Goal: Browse casually: Explore the website without a specific task or goal

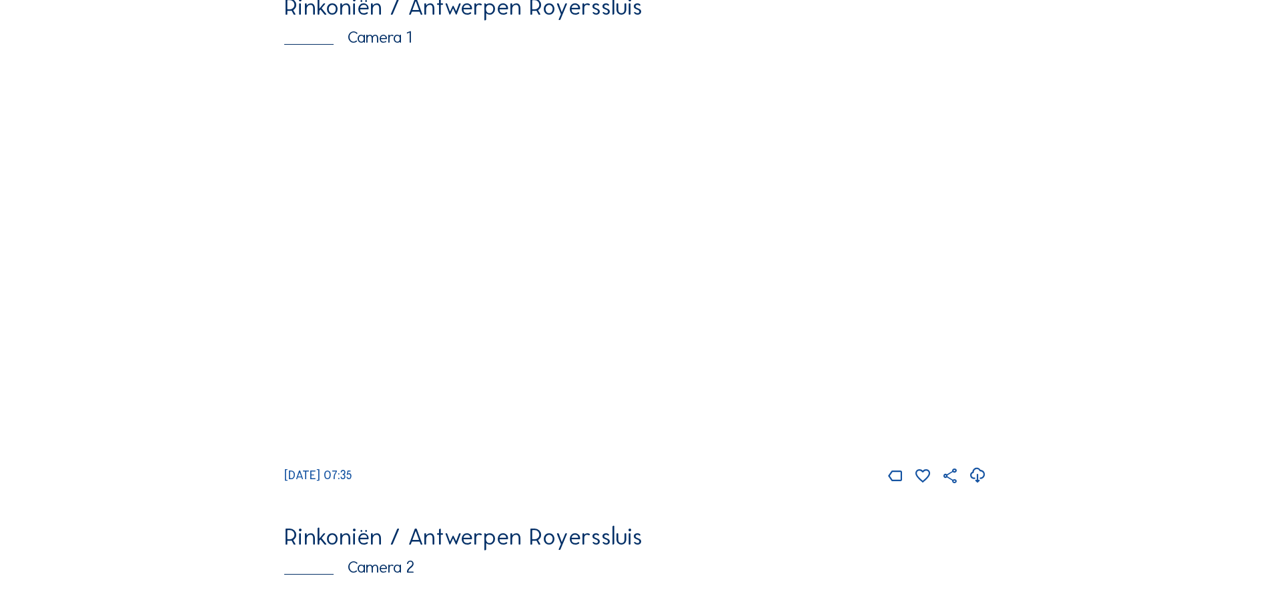
scroll to position [133, 0]
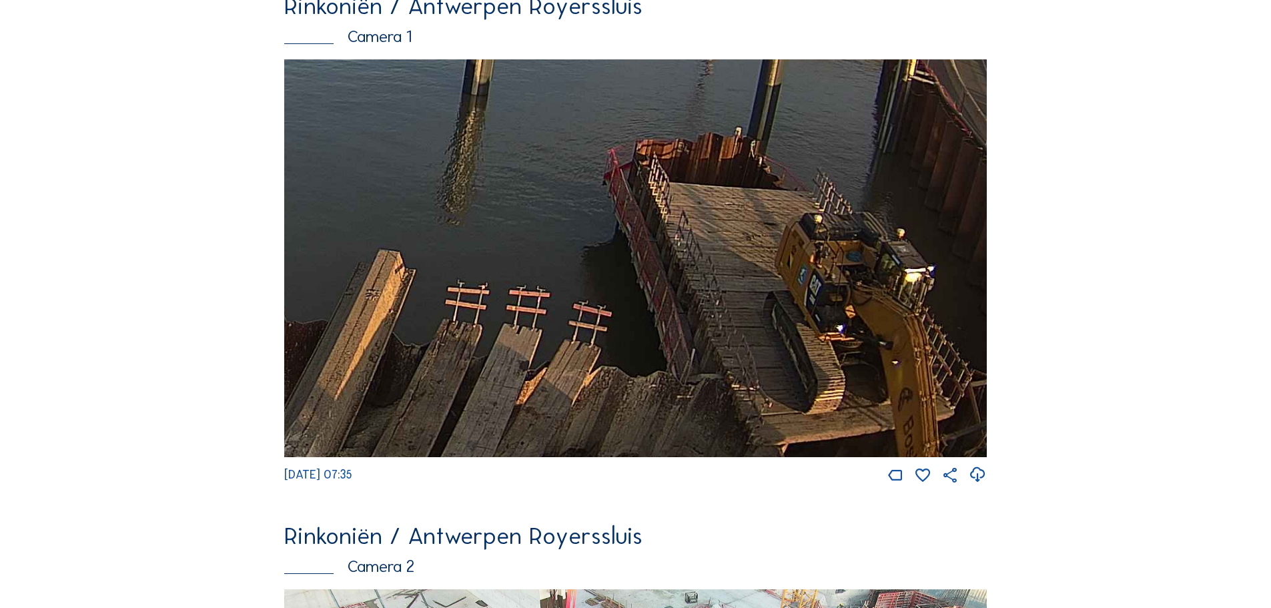
drag, startPoint x: 864, startPoint y: 360, endPoint x: 563, endPoint y: 193, distance: 344.0
click at [565, 193] on img at bounding box center [635, 258] width 702 height 398
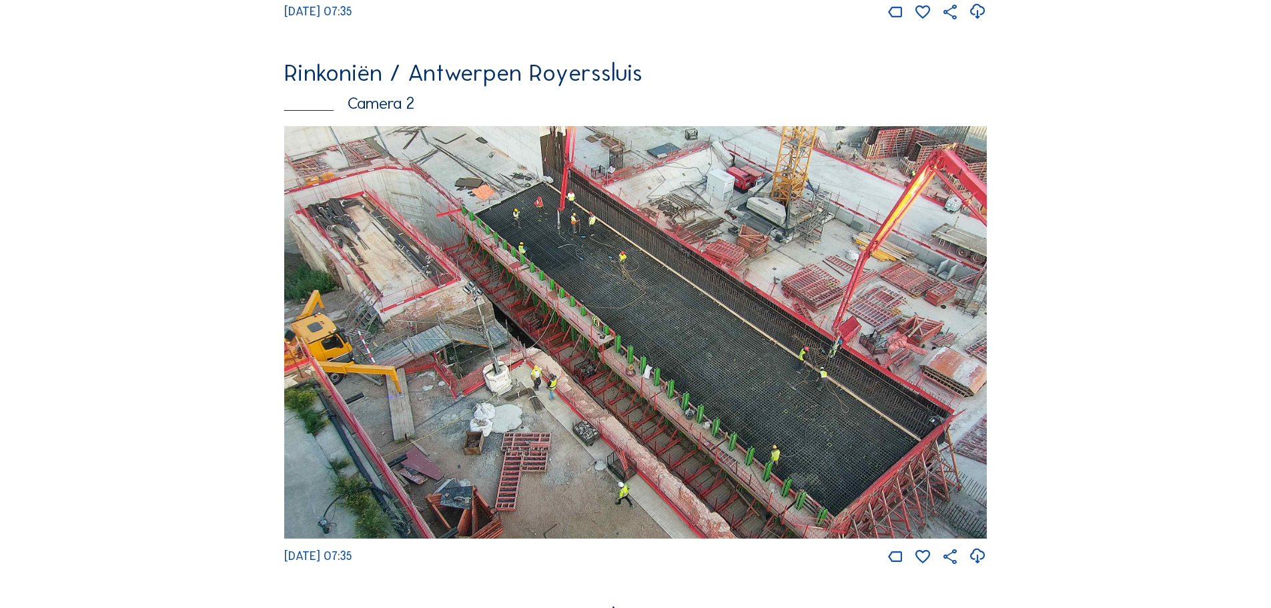
scroll to position [667, 0]
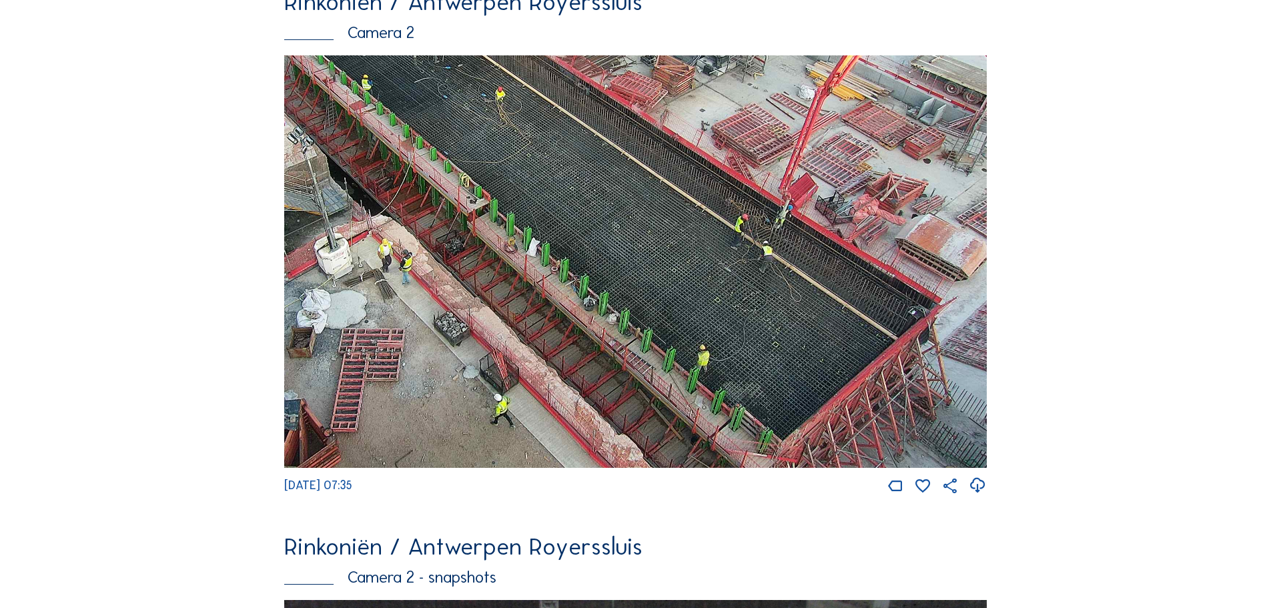
drag, startPoint x: 603, startPoint y: 285, endPoint x: 372, endPoint y: 370, distance: 246.1
click at [372, 370] on img at bounding box center [635, 261] width 702 height 412
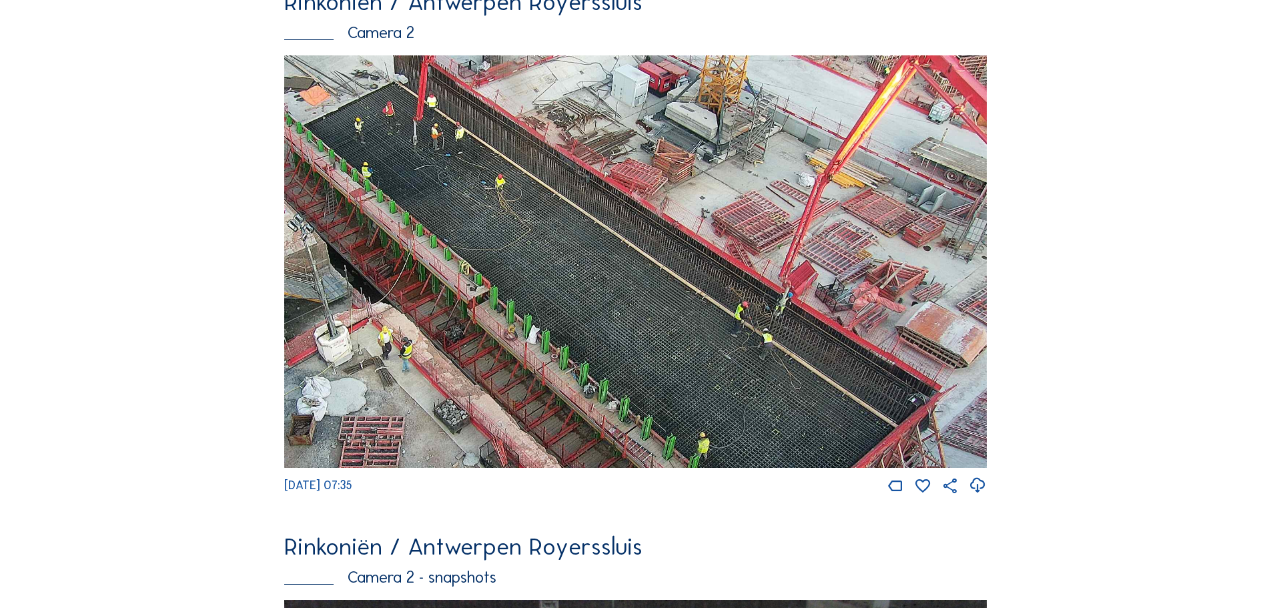
drag, startPoint x: 459, startPoint y: 110, endPoint x: 414, endPoint y: 195, distance: 96.4
click at [414, 195] on img at bounding box center [635, 261] width 702 height 412
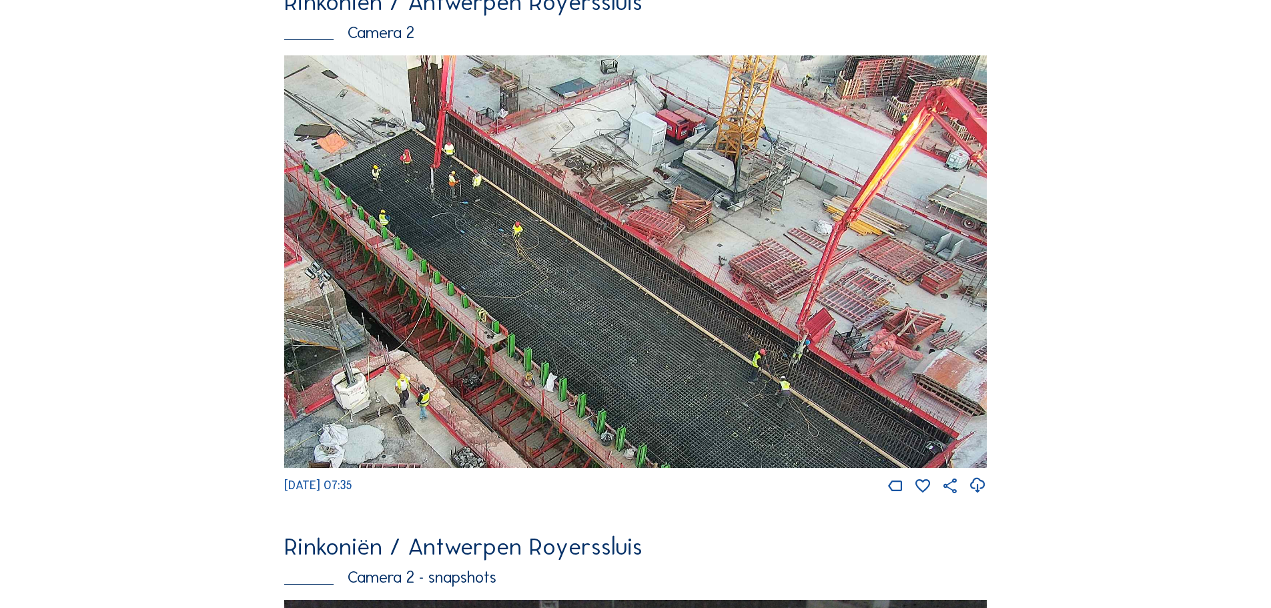
drag, startPoint x: 512, startPoint y: 174, endPoint x: 529, endPoint y: 244, distance: 72.2
click at [529, 244] on img at bounding box center [635, 261] width 702 height 412
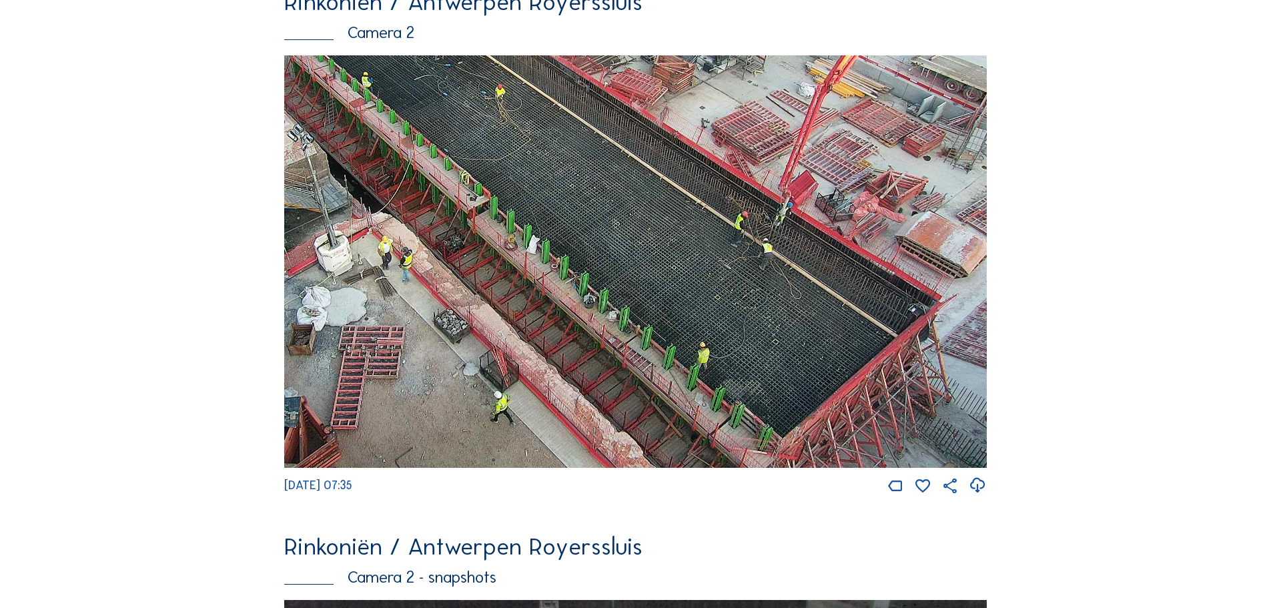
drag, startPoint x: 801, startPoint y: 261, endPoint x: 501, endPoint y: 260, distance: 300.2
click at [502, 264] on img at bounding box center [635, 261] width 702 height 412
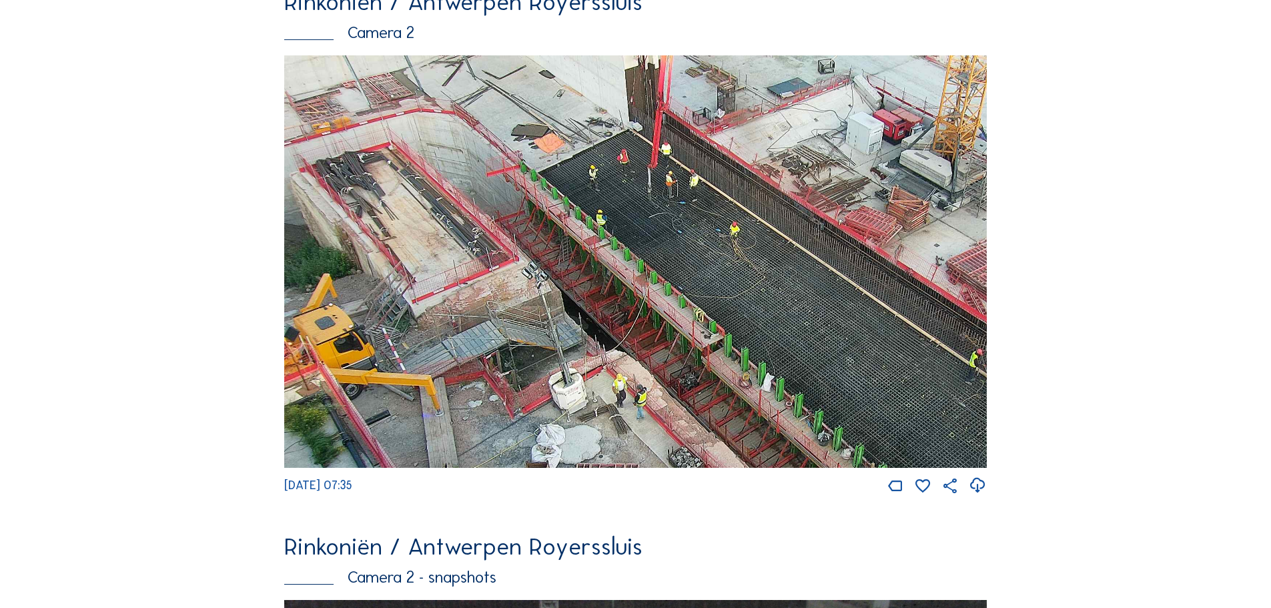
drag, startPoint x: 654, startPoint y: 292, endPoint x: 1061, endPoint y: 527, distance: 469.8
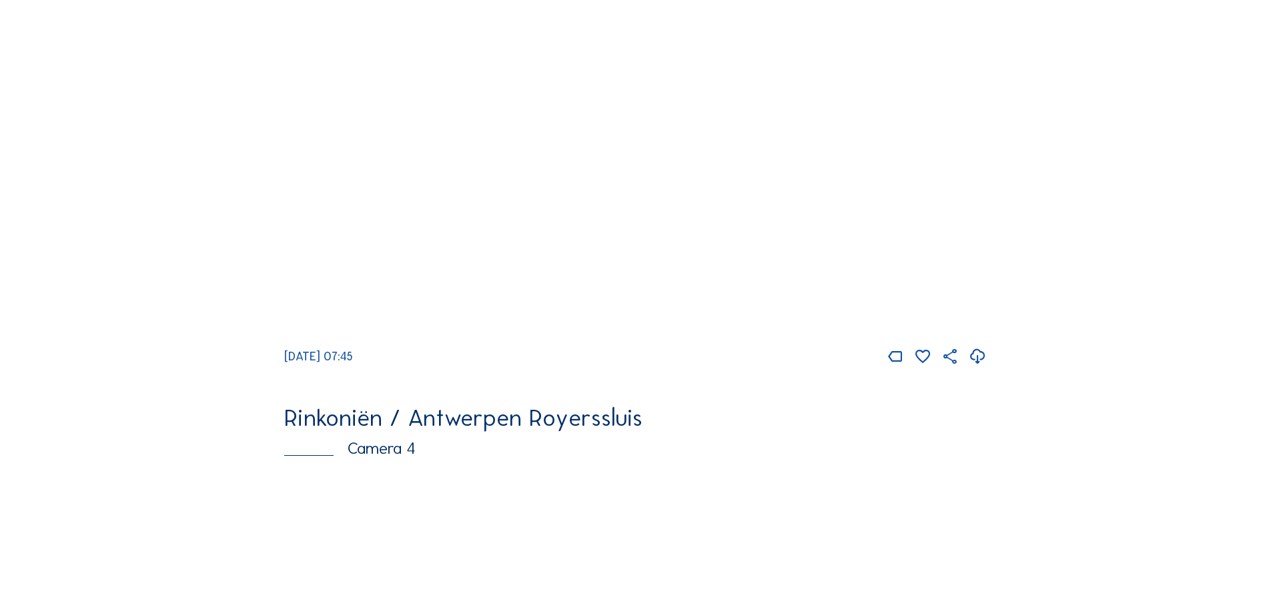
scroll to position [2269, 0]
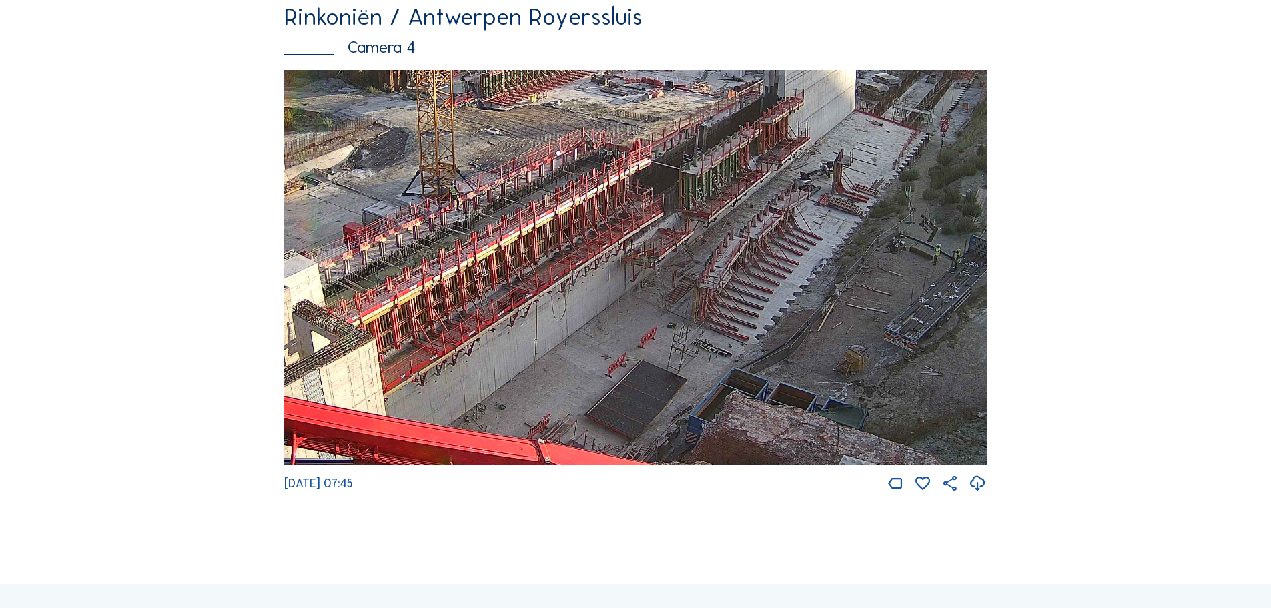
drag, startPoint x: 590, startPoint y: 356, endPoint x: 688, endPoint y: 249, distance: 144.9
click at [688, 249] on img at bounding box center [635, 268] width 702 height 396
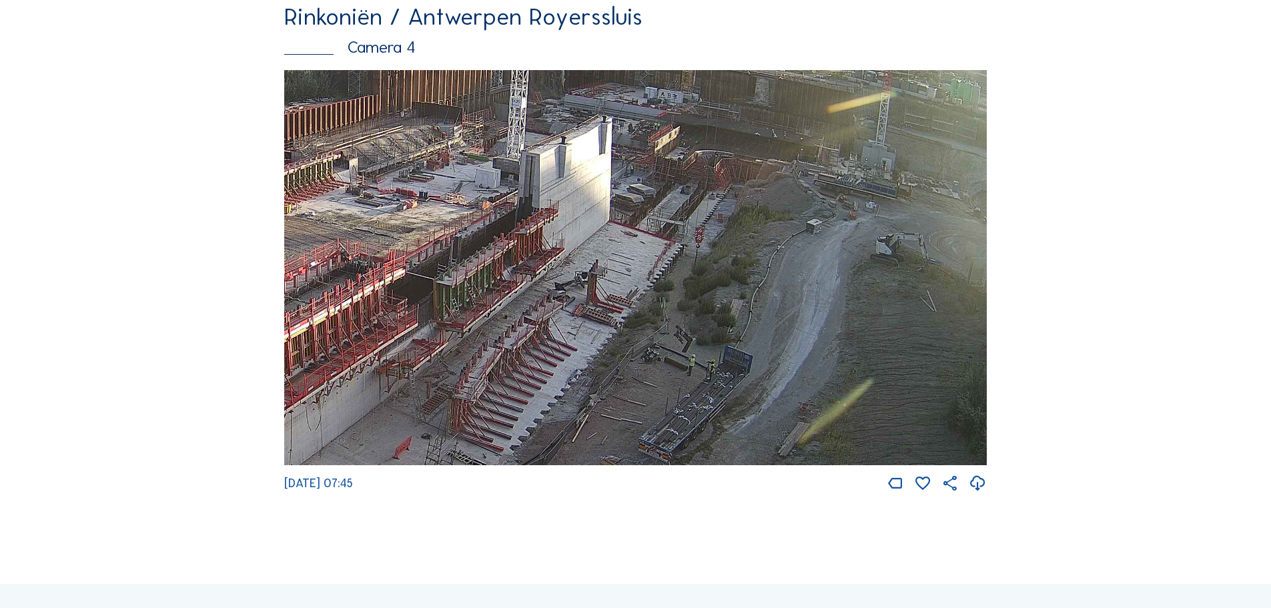
drag, startPoint x: 774, startPoint y: 276, endPoint x: 378, endPoint y: 514, distance: 462.3
click at [378, 493] on div "Fr 29 Aug 2025 07:45" at bounding box center [635, 281] width 702 height 423
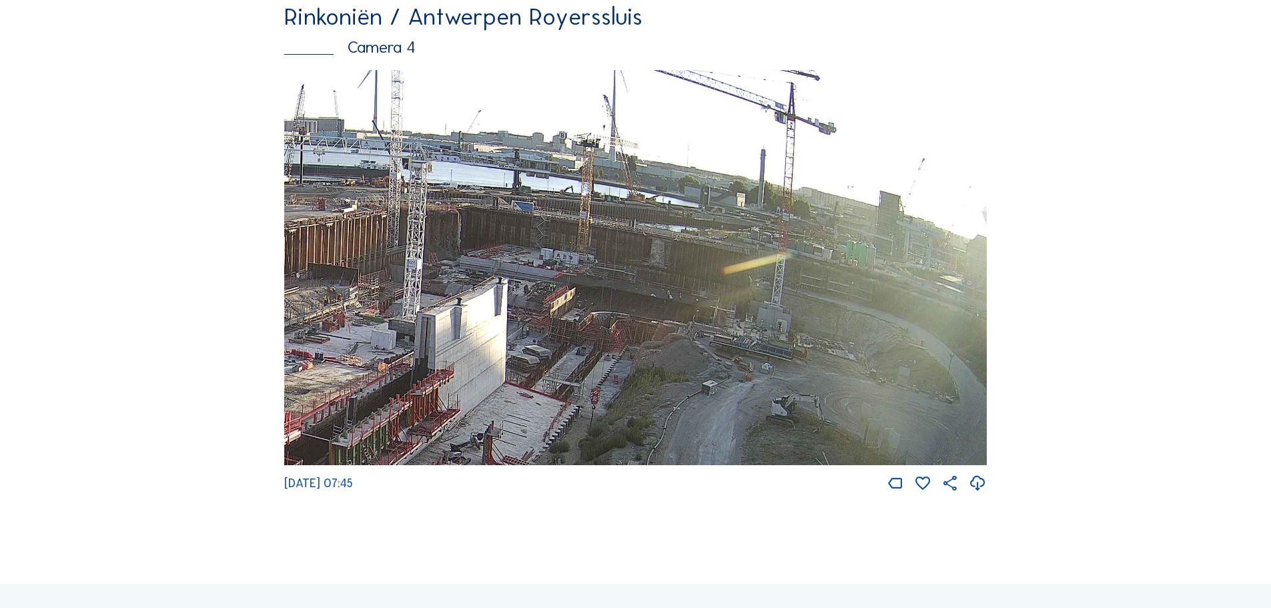
drag, startPoint x: 738, startPoint y: 231, endPoint x: 720, endPoint y: 265, distance: 38.5
click at [720, 265] on img at bounding box center [635, 268] width 702 height 396
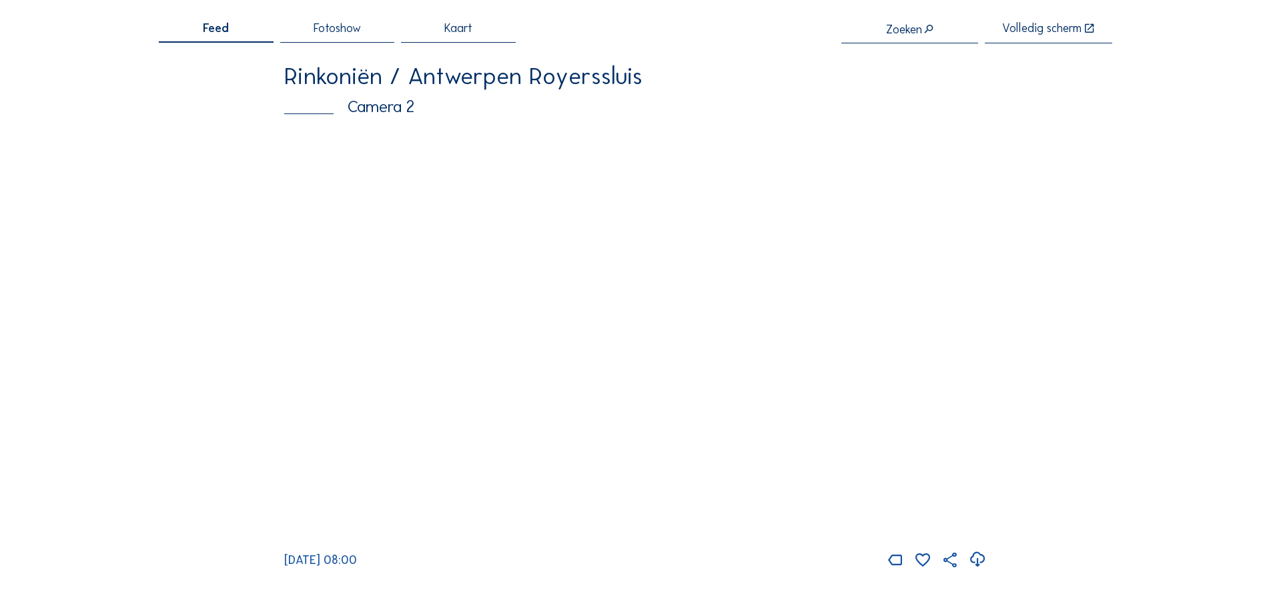
scroll to position [133, 0]
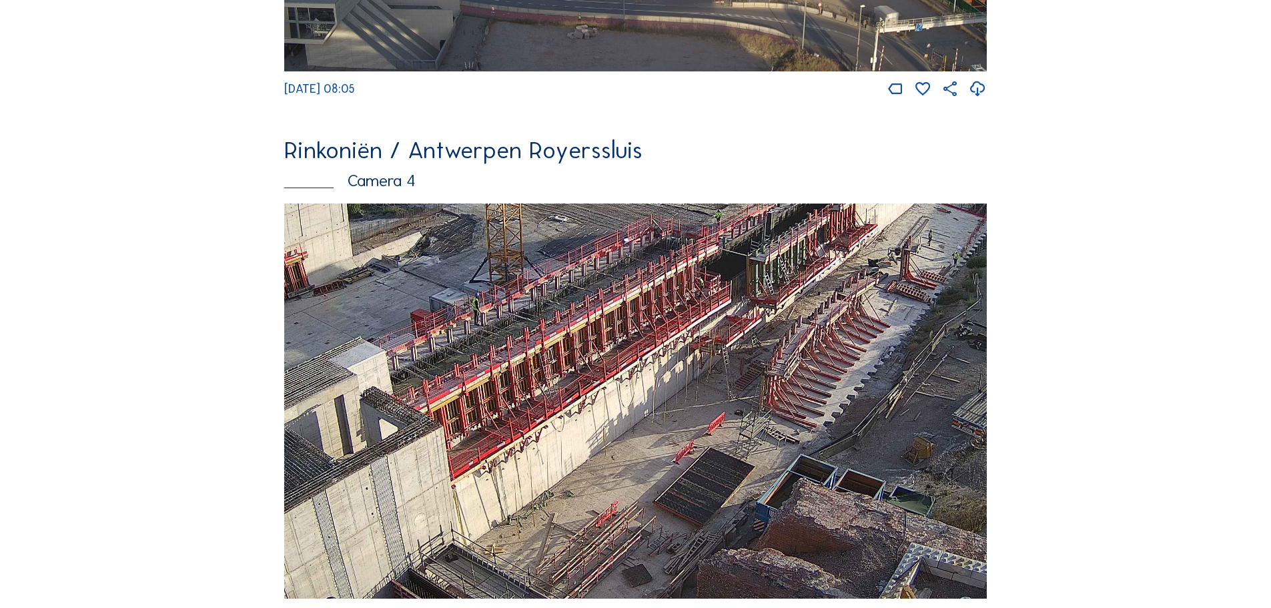
scroll to position [2135, 0]
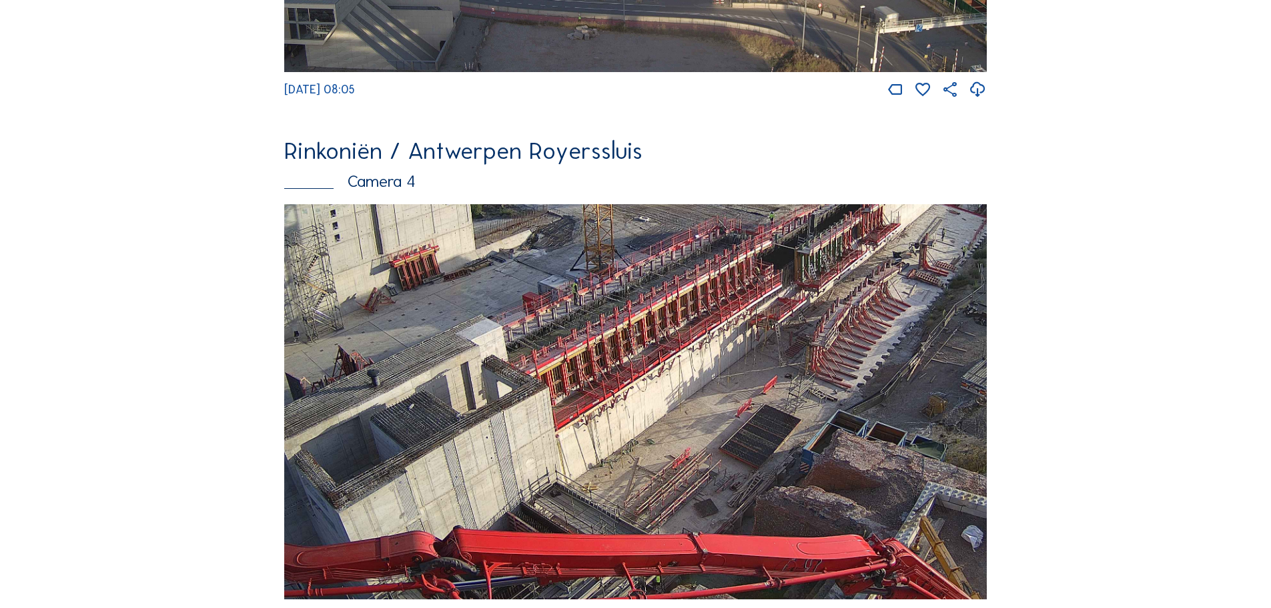
drag, startPoint x: 650, startPoint y: 462, endPoint x: 728, endPoint y: 293, distance: 186.3
click at [728, 293] on img at bounding box center [635, 402] width 702 height 396
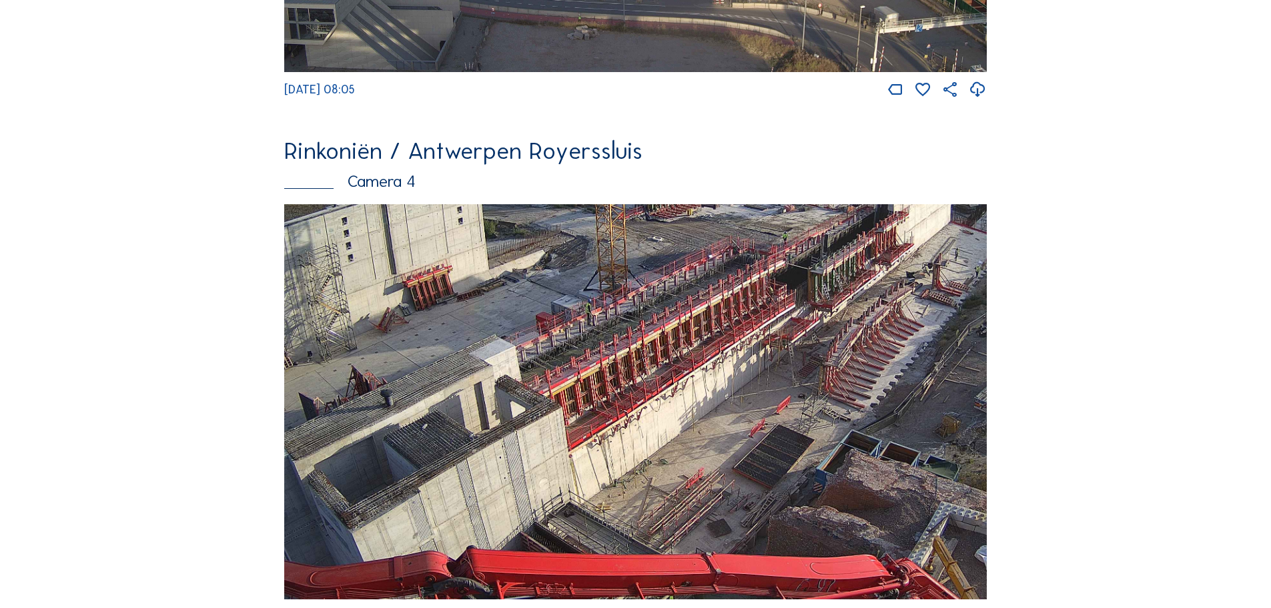
drag, startPoint x: 833, startPoint y: 292, endPoint x: 813, endPoint y: 342, distance: 53.9
click at [813, 342] on img at bounding box center [635, 402] width 702 height 396
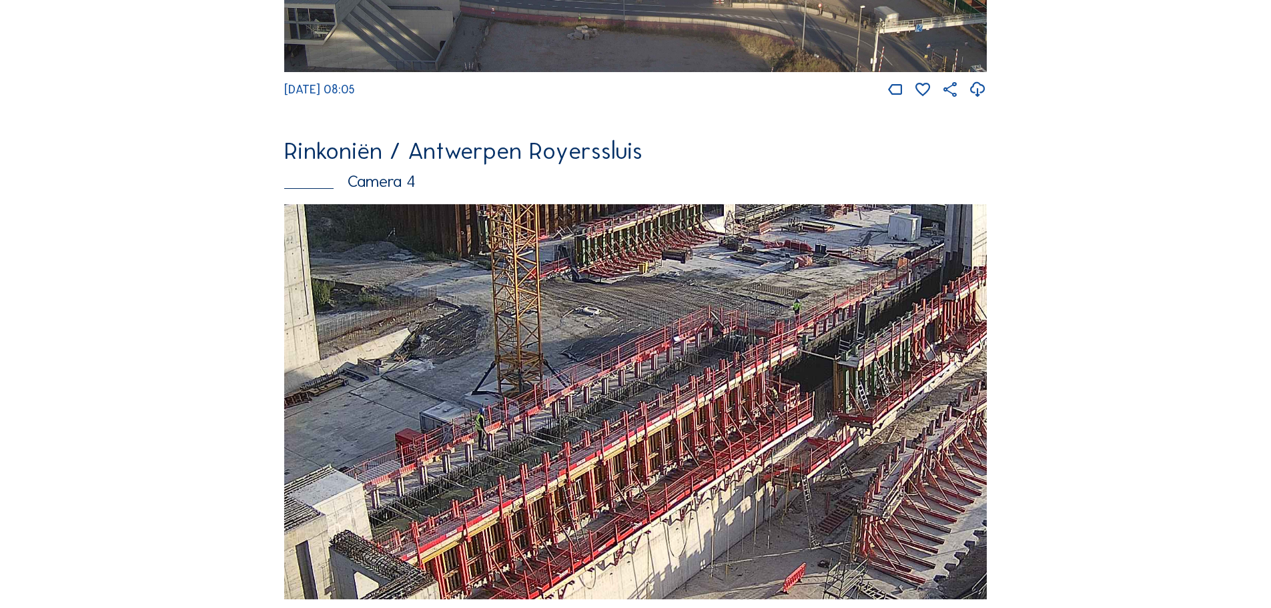
drag, startPoint x: 687, startPoint y: 314, endPoint x: 614, endPoint y: 404, distance: 116.2
click at [614, 404] on img at bounding box center [635, 402] width 702 height 396
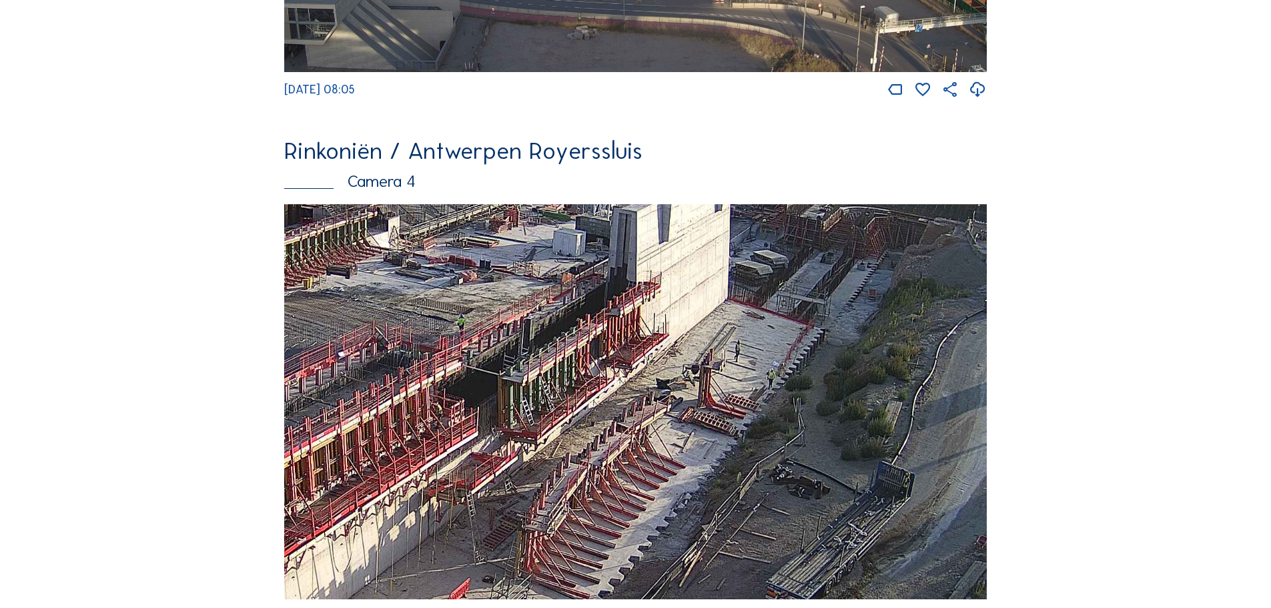
drag, startPoint x: 879, startPoint y: 368, endPoint x: 543, endPoint y: 383, distance: 335.9
click at [543, 383] on img at bounding box center [635, 402] width 702 height 396
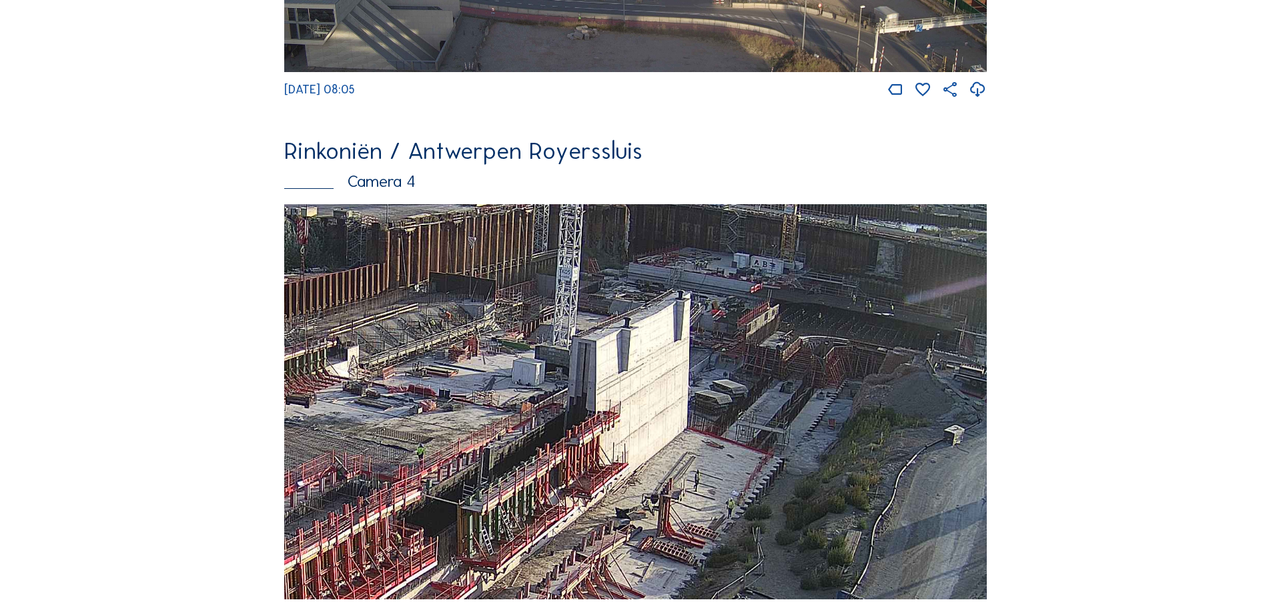
drag, startPoint x: 788, startPoint y: 343, endPoint x: 746, endPoint y: 478, distance: 141.1
click at [746, 478] on img at bounding box center [635, 402] width 702 height 396
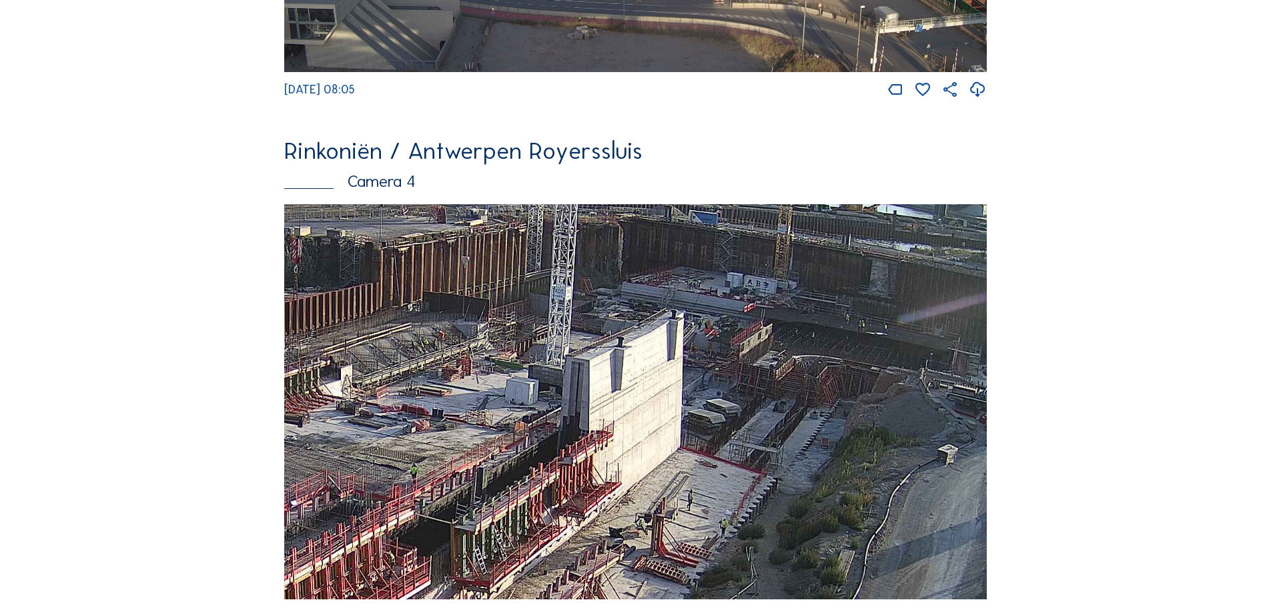
drag, startPoint x: 817, startPoint y: 380, endPoint x: 812, endPoint y: 387, distance: 8.7
click at [812, 387] on img at bounding box center [635, 402] width 702 height 396
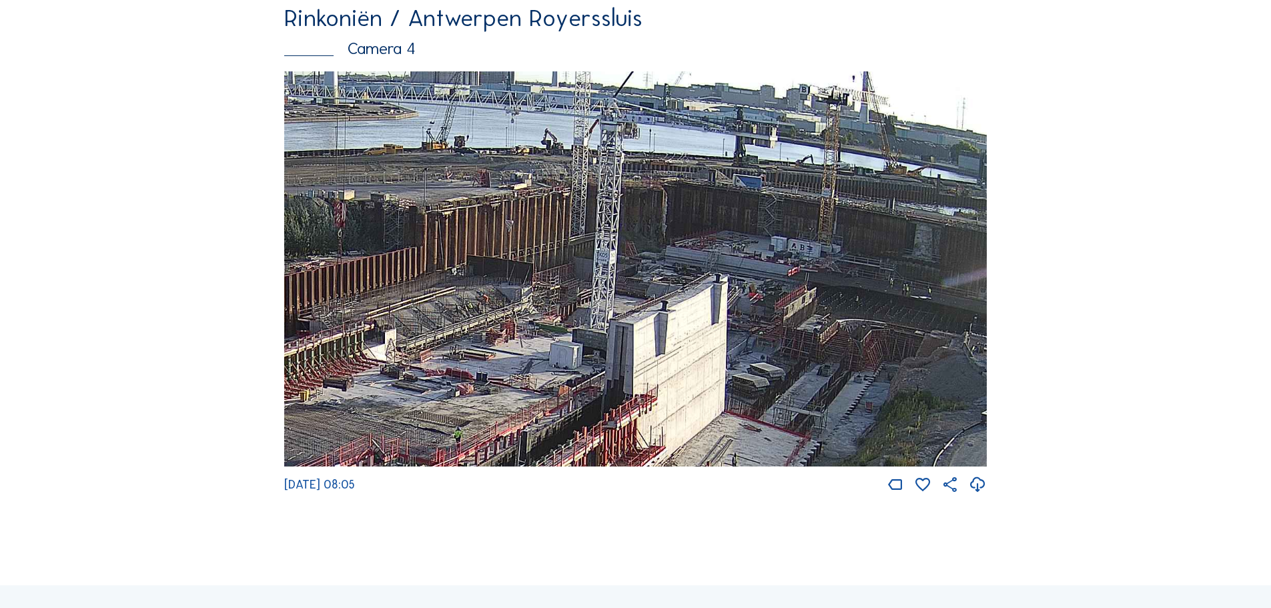
scroll to position [2268, 0]
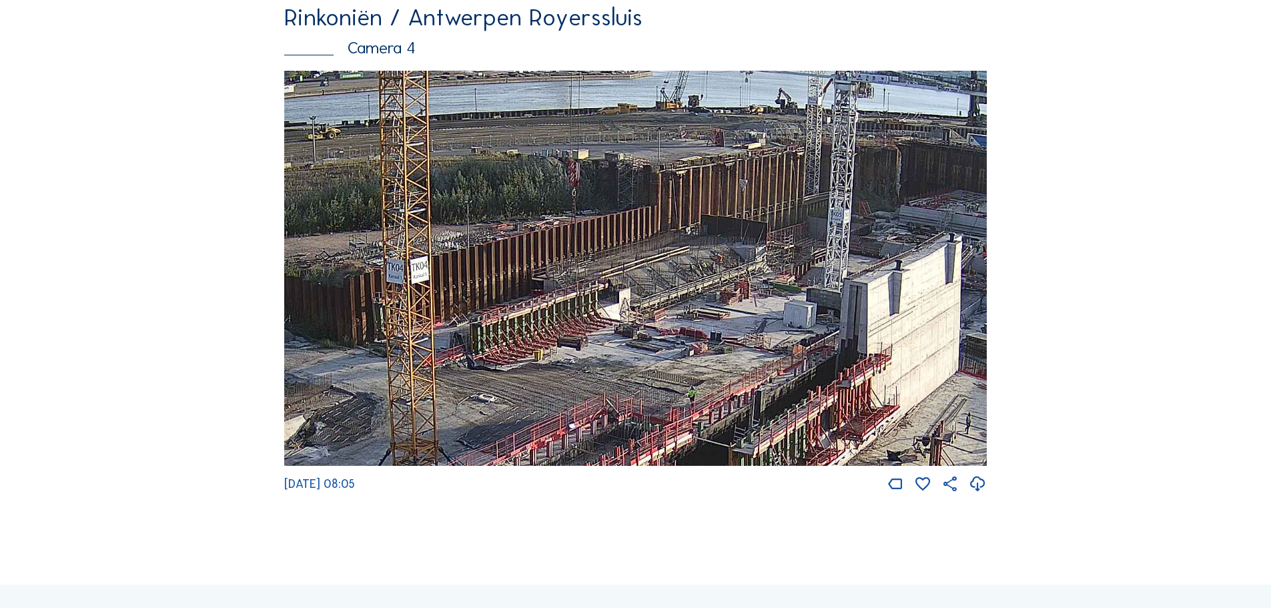
drag, startPoint x: 391, startPoint y: 386, endPoint x: 672, endPoint y: 323, distance: 288.4
click at [672, 323] on img at bounding box center [635, 269] width 702 height 396
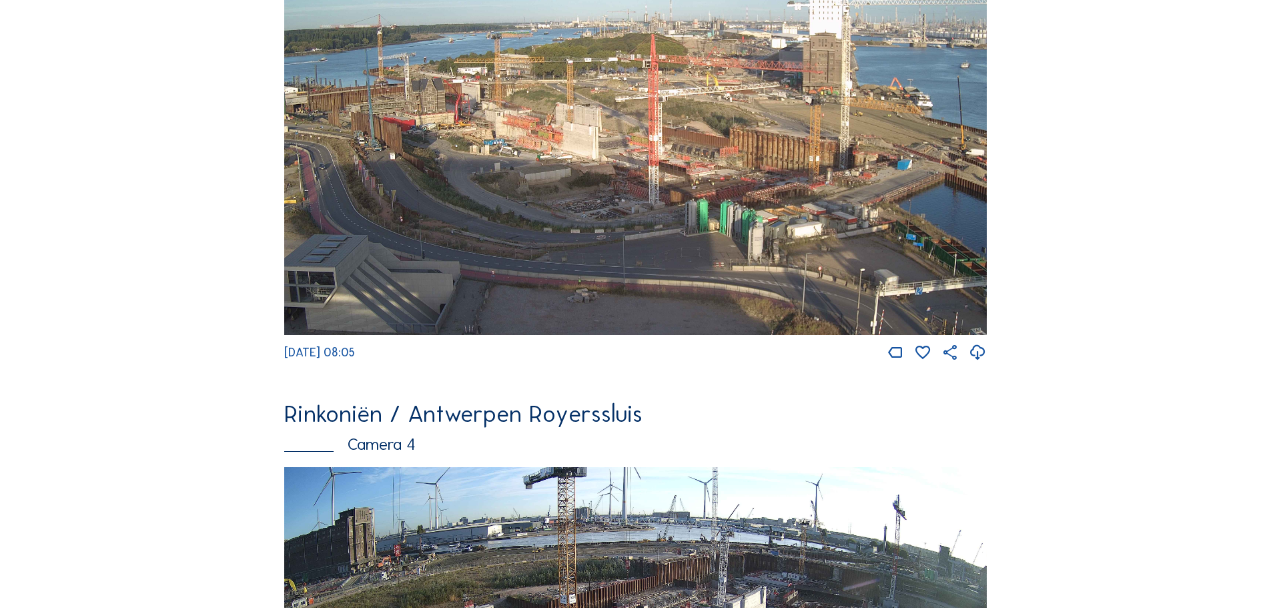
scroll to position [1868, 0]
